Goal: Task Accomplishment & Management: Manage account settings

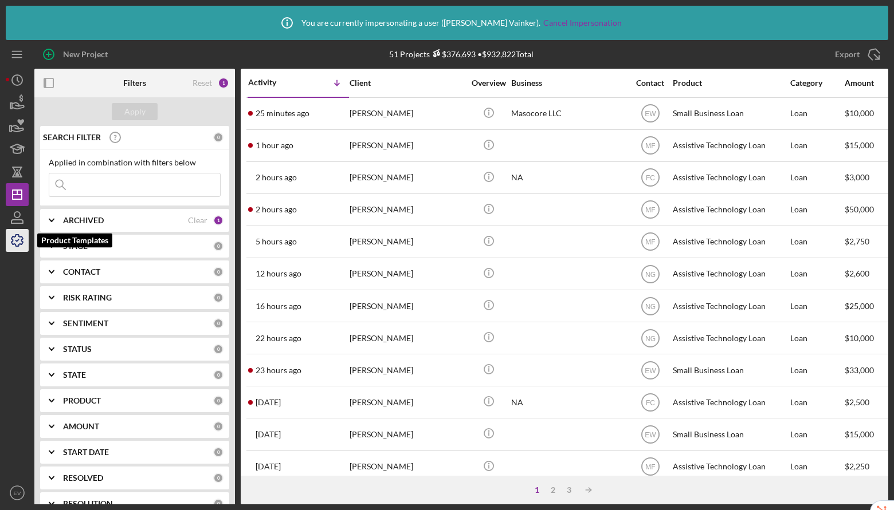
click at [15, 241] on icon "button" at bounding box center [17, 240] width 29 height 29
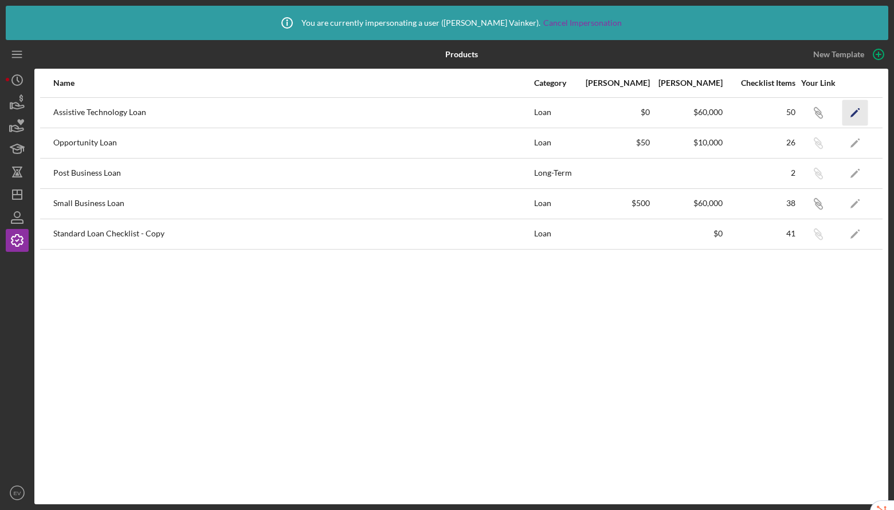
click at [855, 108] on icon "Icon/Edit" at bounding box center [855, 113] width 26 height 26
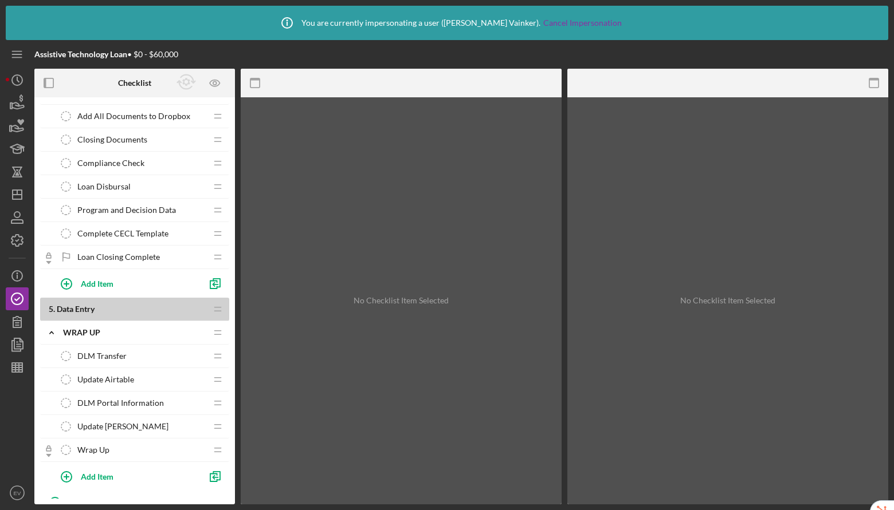
scroll to position [1115, 0]
click at [151, 207] on span "Program and Decision Data" at bounding box center [126, 207] width 99 height 9
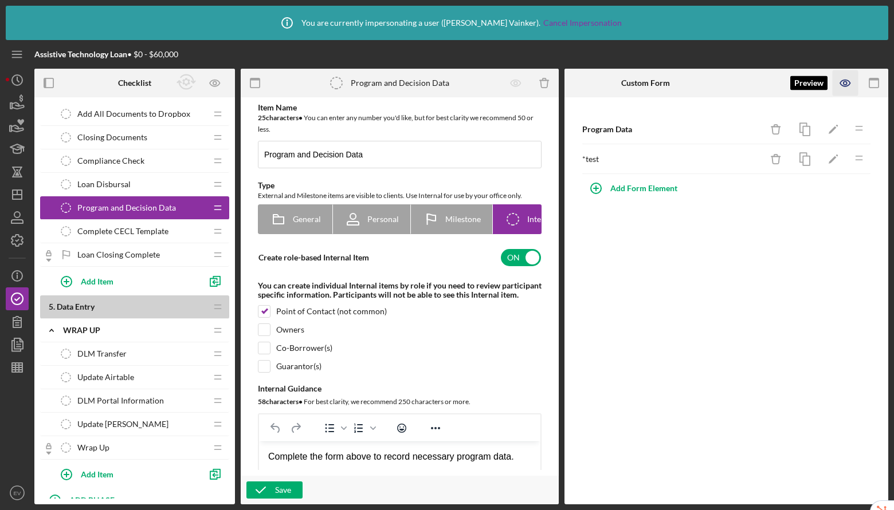
click at [846, 84] on icon "button" at bounding box center [844, 82] width 3 height 3
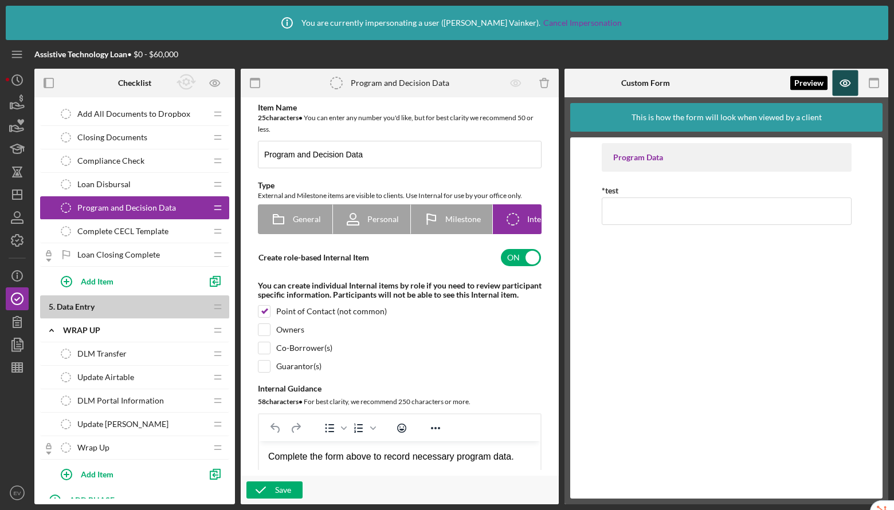
click at [846, 84] on icon "button" at bounding box center [844, 82] width 3 height 3
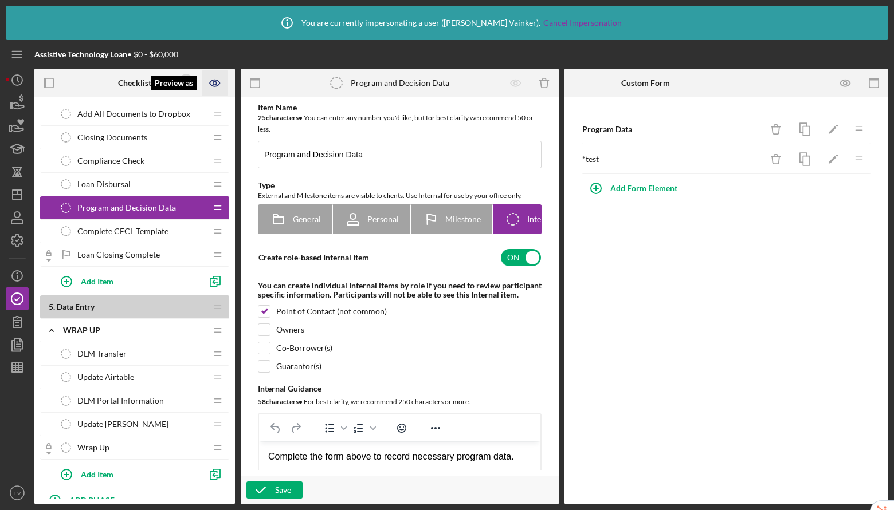
click at [216, 85] on icon "Preview as" at bounding box center [215, 83] width 26 height 26
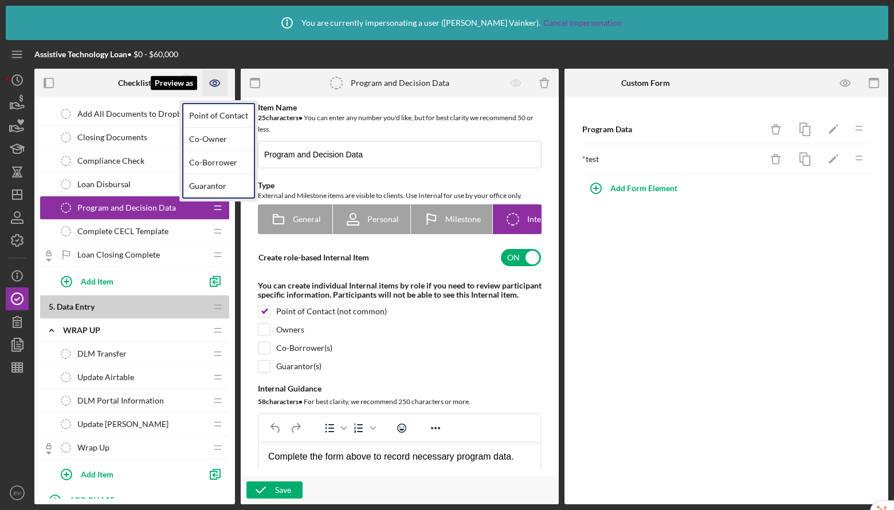
click at [218, 88] on icon "Preview as" at bounding box center [215, 83] width 26 height 26
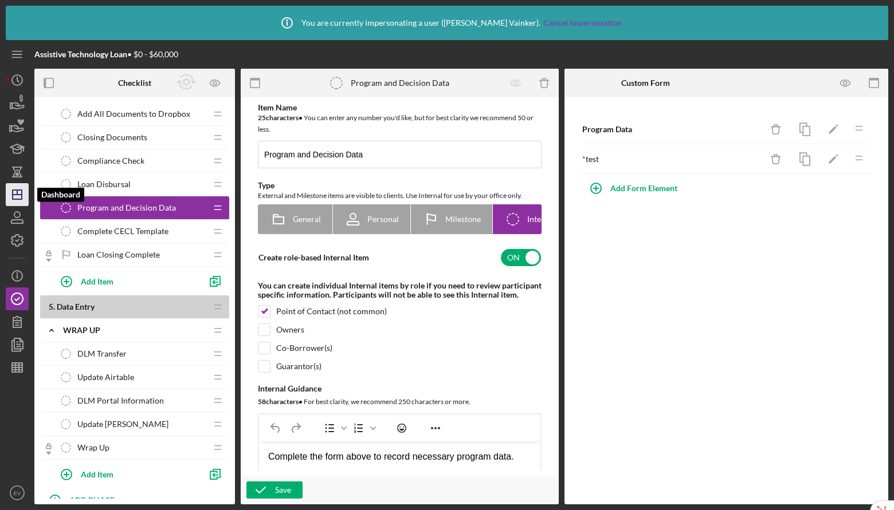
click at [21, 192] on icon "Icon/Dashboard" at bounding box center [17, 194] width 29 height 29
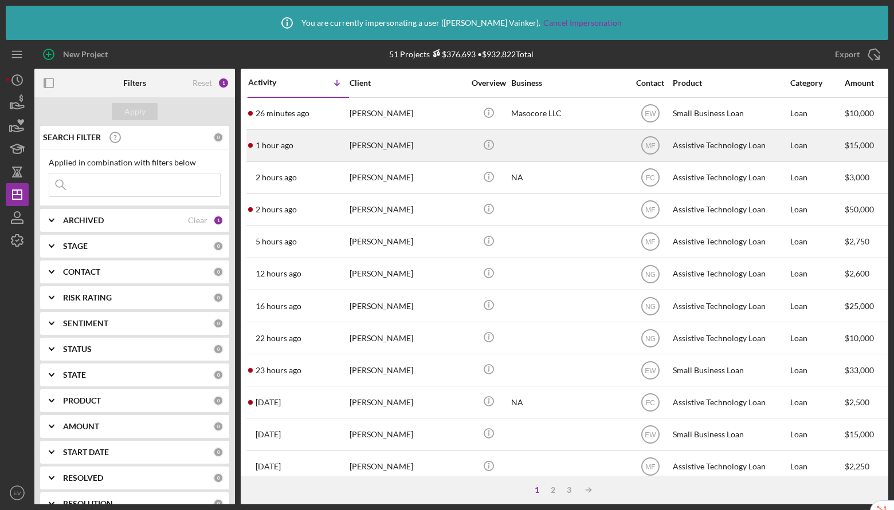
click at [419, 150] on div "[PERSON_NAME]" at bounding box center [406, 146] width 115 height 30
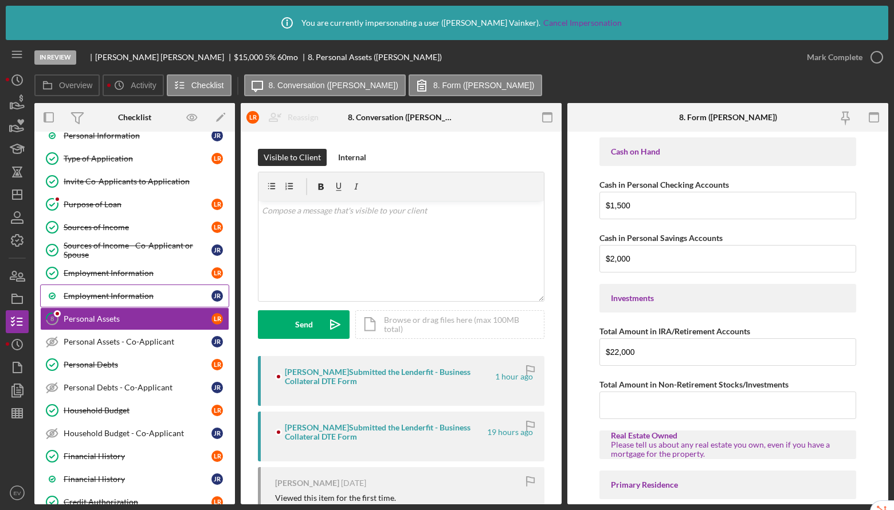
scroll to position [621, 0]
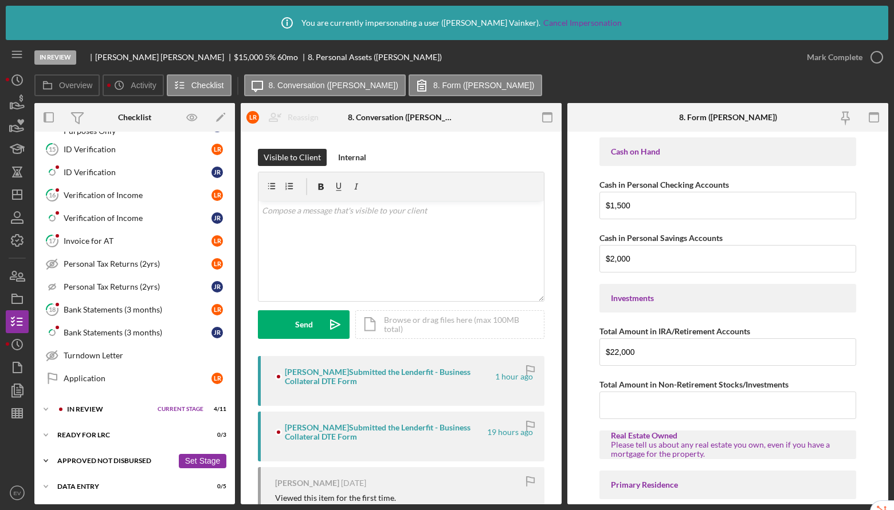
click at [126, 463] on div "Approved Not Disbursed" at bounding box center [115, 461] width 116 height 7
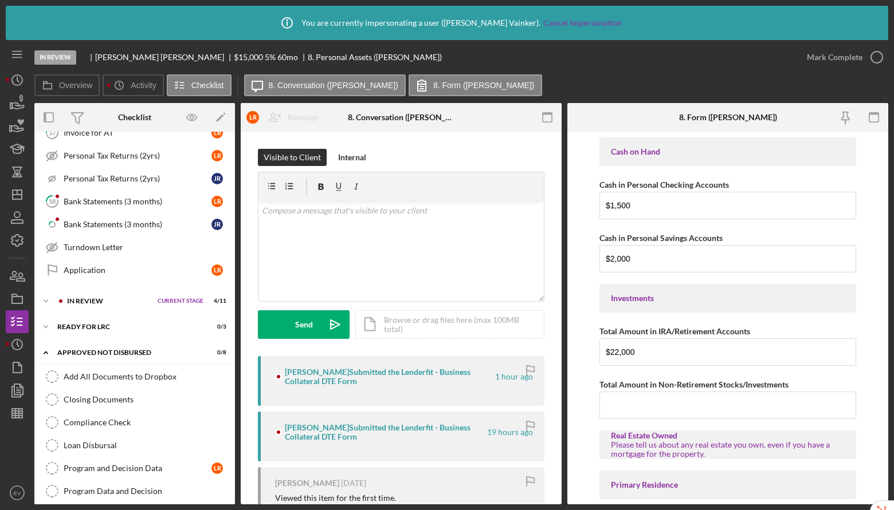
scroll to position [811, 0]
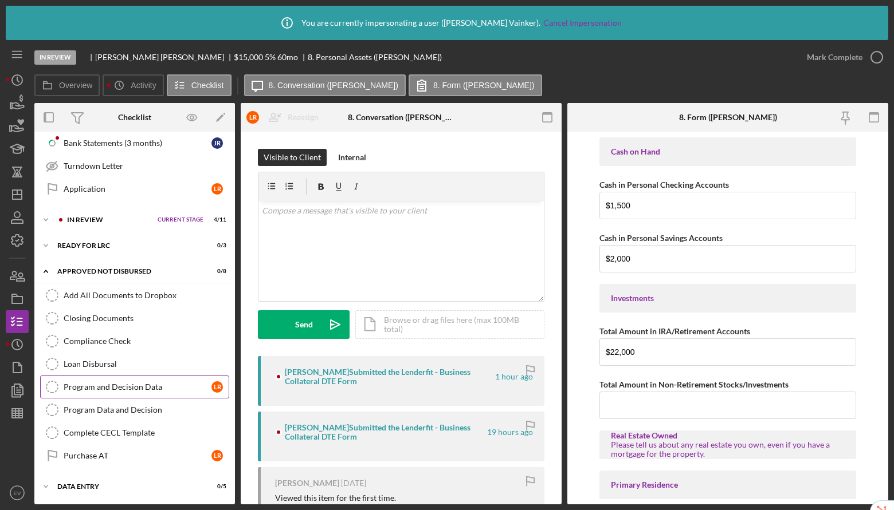
click at [139, 385] on div "Program and Decision Data" at bounding box center [138, 387] width 148 height 9
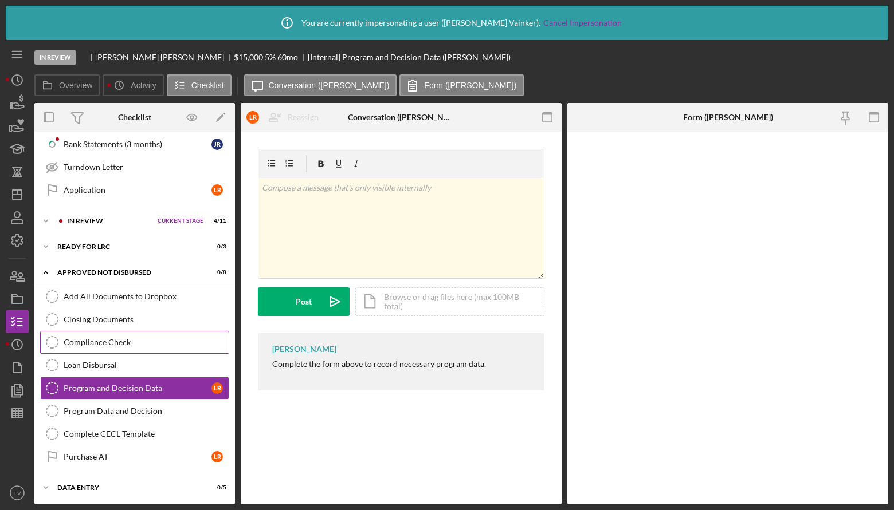
scroll to position [811, 0]
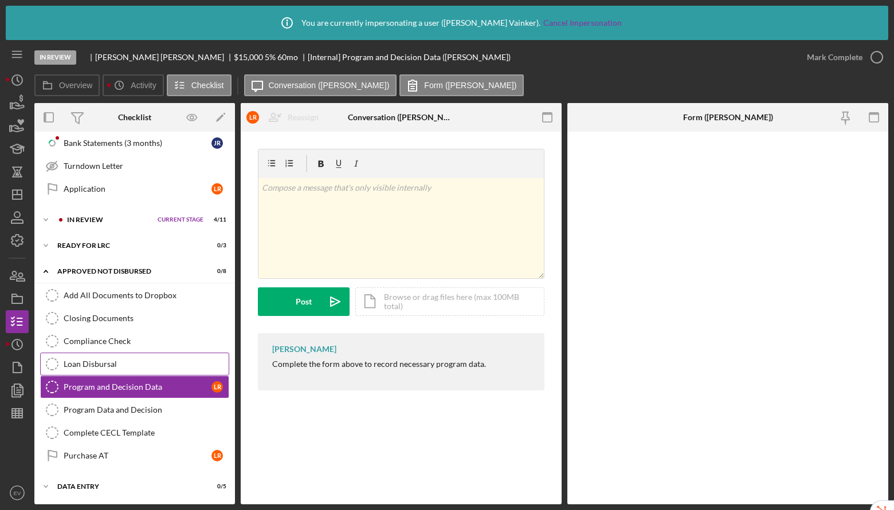
click at [187, 374] on link "Loan Disbursal Loan Disbursal" at bounding box center [134, 364] width 189 height 23
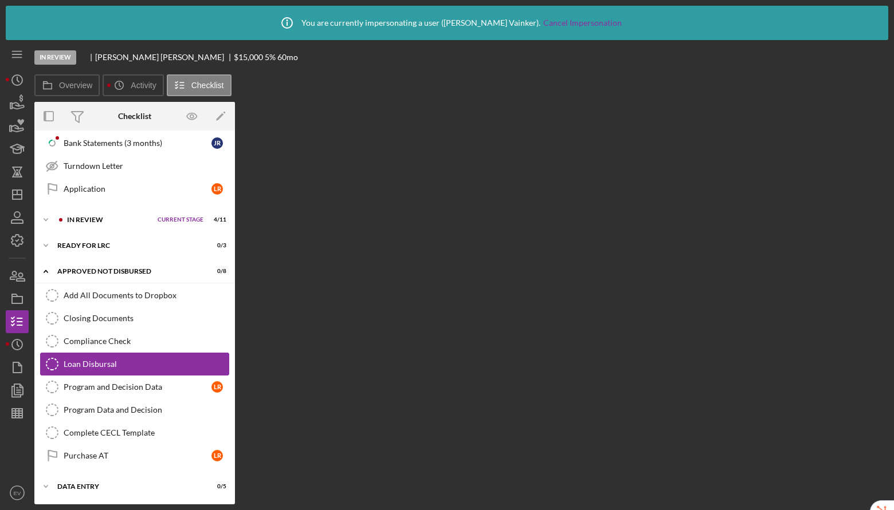
scroll to position [811, 0]
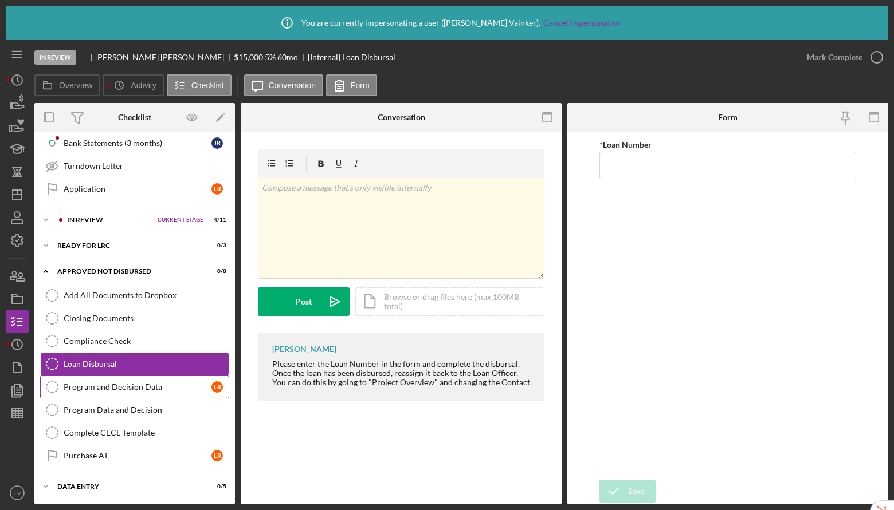
click at [172, 388] on div "Program and Decision Data" at bounding box center [138, 387] width 148 height 9
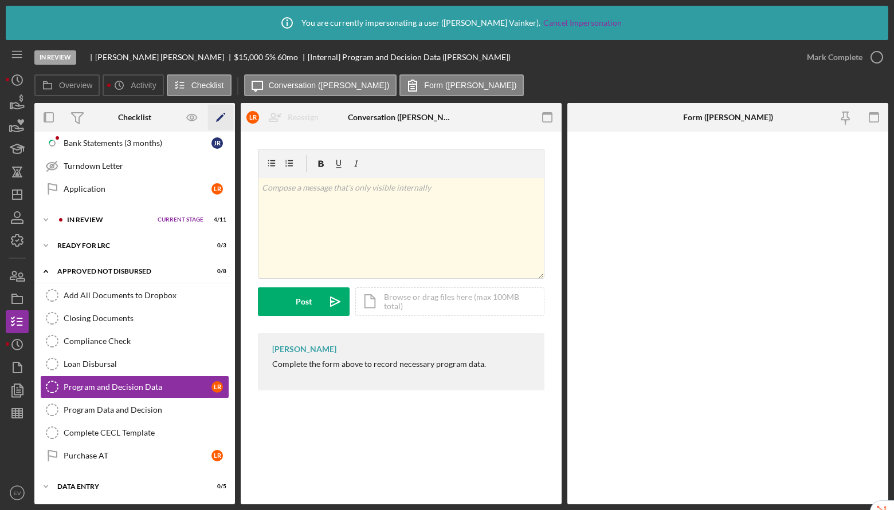
click at [222, 117] on icon "Icon/Edit" at bounding box center [221, 118] width 26 height 26
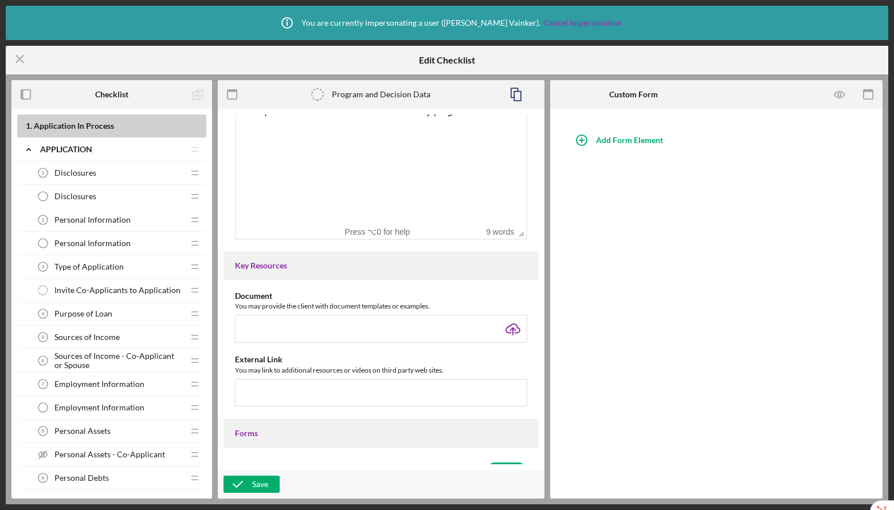
scroll to position [552, 0]
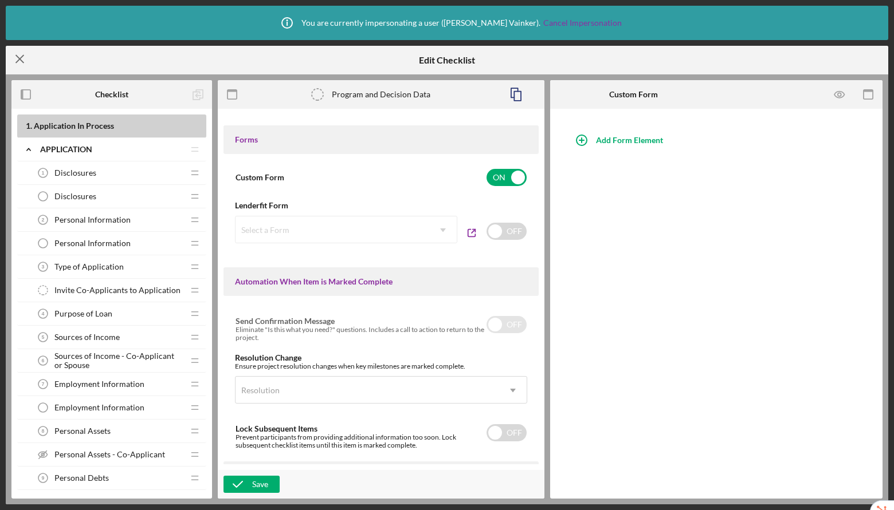
click at [14, 55] on icon "Icon/Menu Close" at bounding box center [20, 59] width 29 height 29
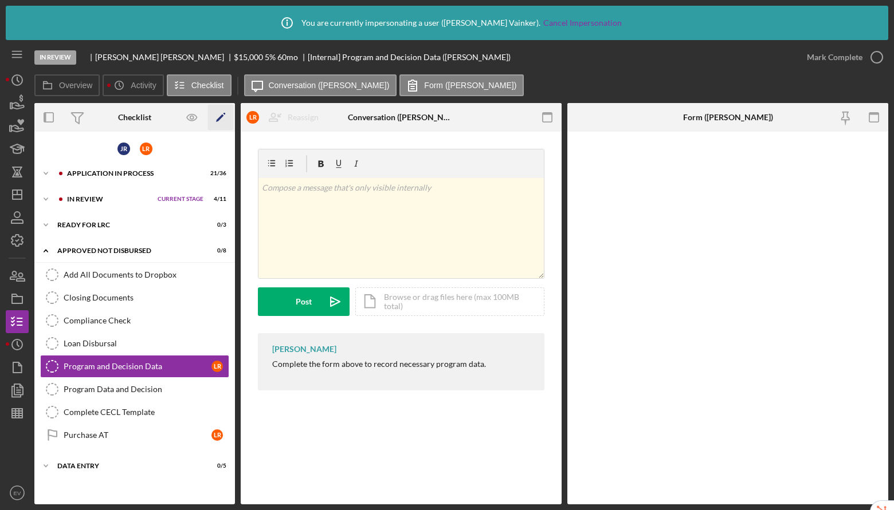
click at [221, 116] on polygon "button" at bounding box center [220, 119] width 8 height 8
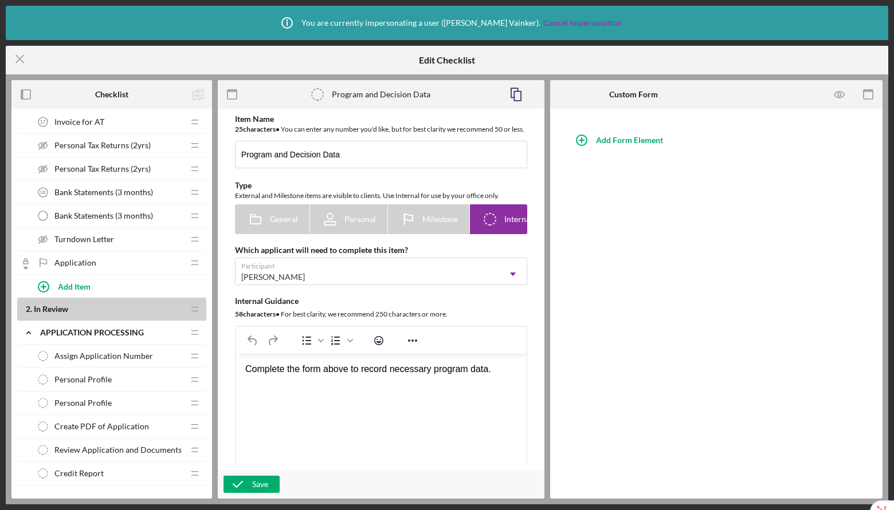
scroll to position [1022, 0]
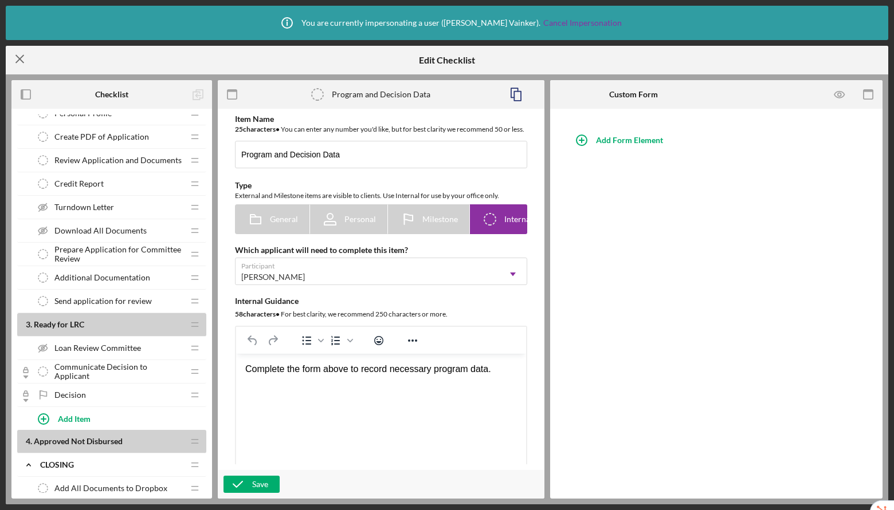
click at [18, 61] on icon "Icon/Menu Close" at bounding box center [20, 59] width 29 height 29
